Goal: Information Seeking & Learning: Learn about a topic

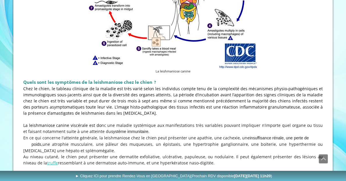
scroll to position [646, 0]
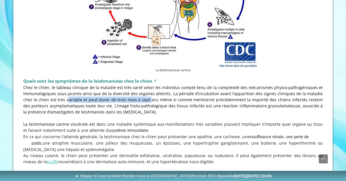
drag, startPoint x: 61, startPoint y: 76, endPoint x: 145, endPoint y: 76, distance: 84.0
click at [143, 97] on span "chien est très variable et peut durer de trois mois à sept ans même si comme" at bounding box center [115, 100] width 154 height 6
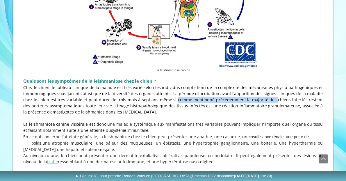
drag, startPoint x: 170, startPoint y: 78, endPoint x: 270, endPoint y: 76, distance: 99.9
click at [270, 85] on span "complexité des mécanismes physio-pathogéniques et immunologiques sous-jacents a…" at bounding box center [172, 100] width 299 height 30
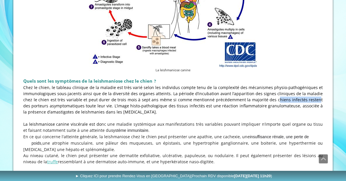
drag, startPoint x: 273, startPoint y: 76, endPoint x: 312, endPoint y: 77, distance: 39.0
click at [312, 97] on span "mentionné précédemment la majorité des chiens infectés restent des porteurs" at bounding box center [172, 103] width 299 height 12
click at [24, 97] on span "mentionné précédemment la majorité des chiens infectés restent des porteurs" at bounding box center [172, 103] width 299 height 12
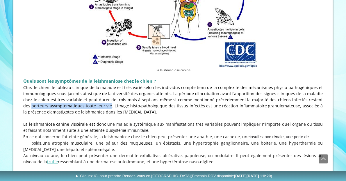
drag, startPoint x: 24, startPoint y: 83, endPoint x: 104, endPoint y: 82, distance: 80.2
click at [104, 85] on span "complexité des mécanismes physio-pathogéniques et immunologiques sous-jacents a…" at bounding box center [172, 100] width 299 height 30
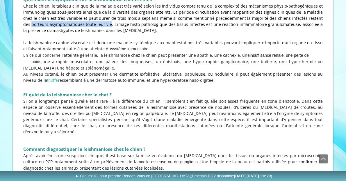
scroll to position [727, 0]
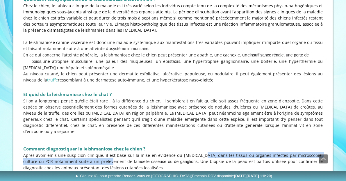
drag, startPoint x: 94, startPoint y: 128, endPoint x: 202, endPoint y: 128, distance: 107.2
click at [196, 152] on span "Après avoir émis une suspicion clinique, il est basé sur la mise en évidence du…" at bounding box center [172, 161] width 299 height 18
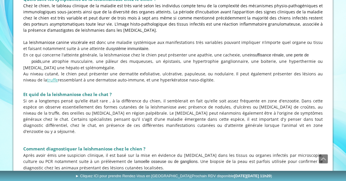
click at [236, 152] on span "Après avoir émis une suspicion clinique, il est basé sur la mise en évidence du…" at bounding box center [172, 161] width 299 height 18
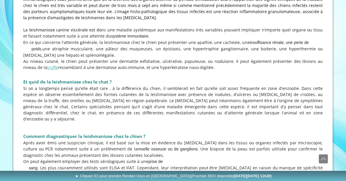
scroll to position [748, 0]
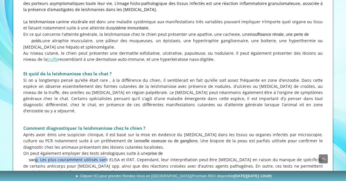
drag, startPoint x: 36, startPoint y: 130, endPoint x: 121, endPoint y: 131, distance: 85.1
click at [108, 150] on span "On peut également employer des tests sérologiques suite à une prise de sang . L…" at bounding box center [172, 162] width 299 height 24
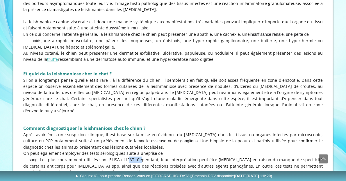
drag, startPoint x: 129, startPoint y: 131, endPoint x: 144, endPoint y: 130, distance: 15.7
click at [143, 150] on span "On peut également employer des tests sérologiques suite à une prise de sang . L…" at bounding box center [172, 162] width 299 height 24
click at [153, 150] on span "On peut également employer des tests sérologiques suite à une prise de sang . L…" at bounding box center [172, 162] width 299 height 24
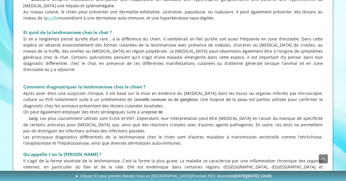
scroll to position [789, 0]
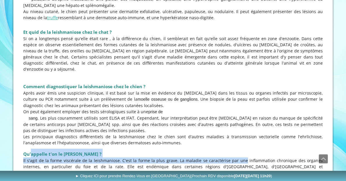
drag, startPoint x: 31, startPoint y: 125, endPoint x: 223, endPoint y: 131, distance: 191.8
click at [223, 147] on div "Qu'appelle t'on le kala azar ? Il s'agit de la forme viscérale de la leishmanio…" at bounding box center [173, 174] width 302 height 54
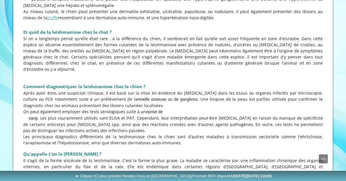
click at [61, 157] on p "Il s'agit de la forme viscérale de la leishmaniose. C'est la forme la plus grav…" at bounding box center [172, 166] width 299 height 18
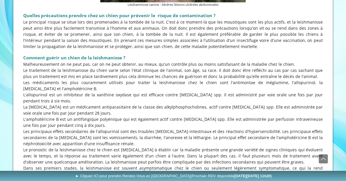
scroll to position [1221, 0]
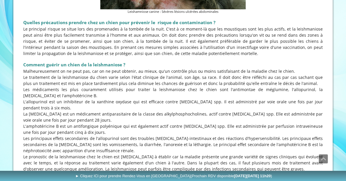
scroll to position [1207, 0]
